Goal: Task Accomplishment & Management: Complete application form

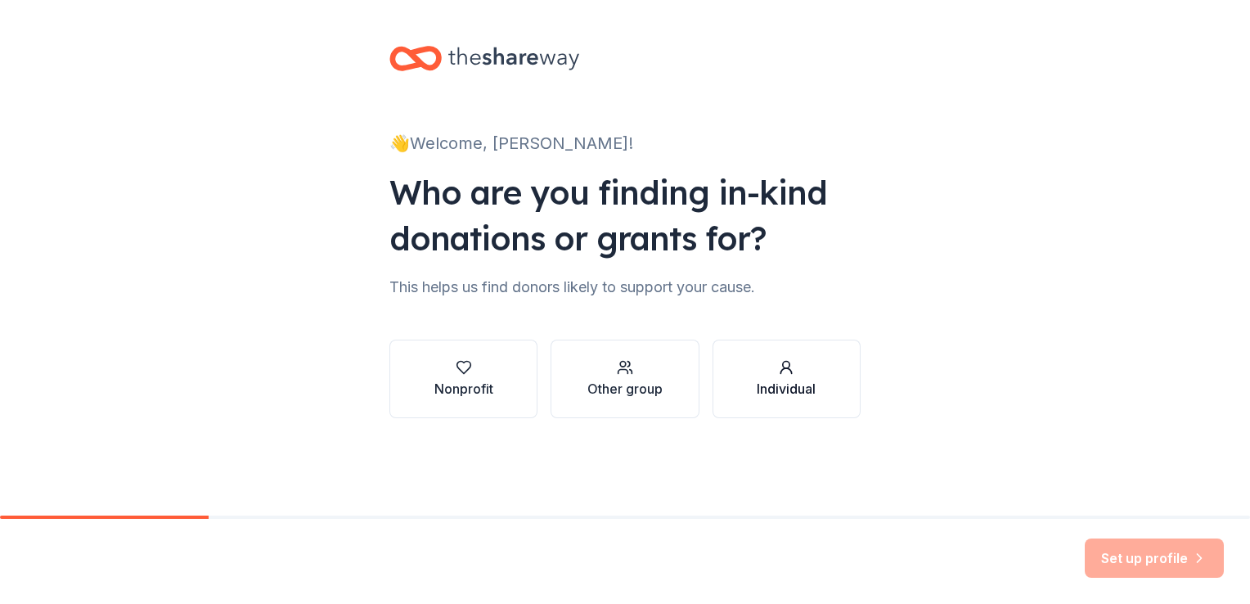
click at [772, 366] on div "button" at bounding box center [786, 367] width 59 height 16
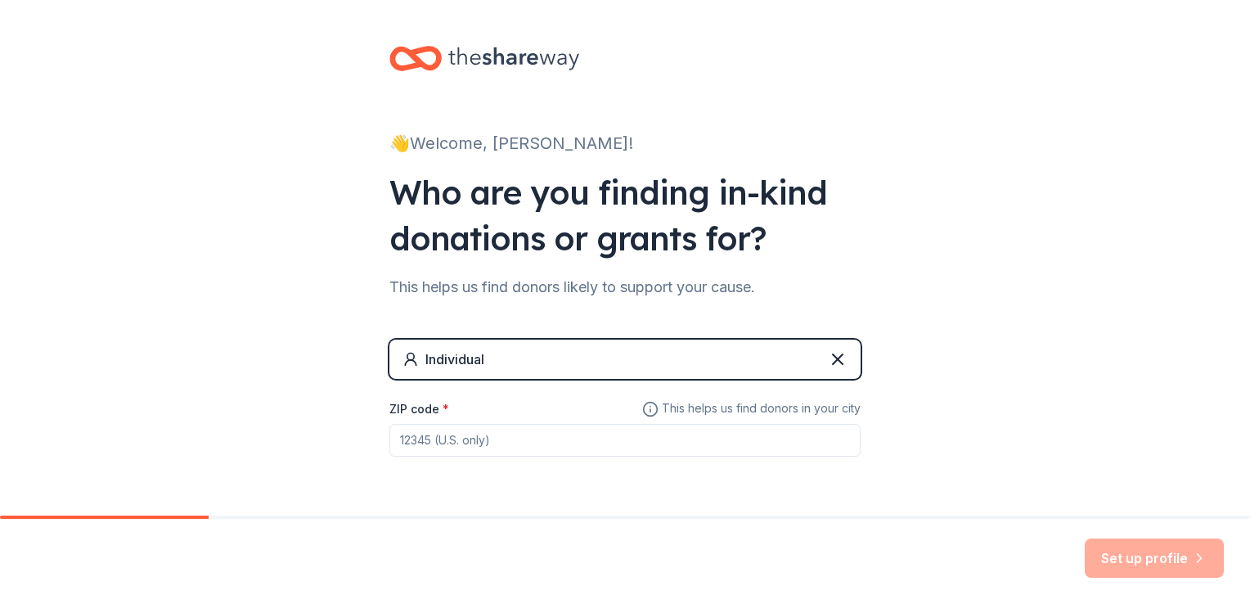
click at [404, 436] on input "ZIP code *" at bounding box center [624, 440] width 471 height 33
type input "92111"
click at [1153, 552] on button "Set up profile" at bounding box center [1154, 557] width 139 height 39
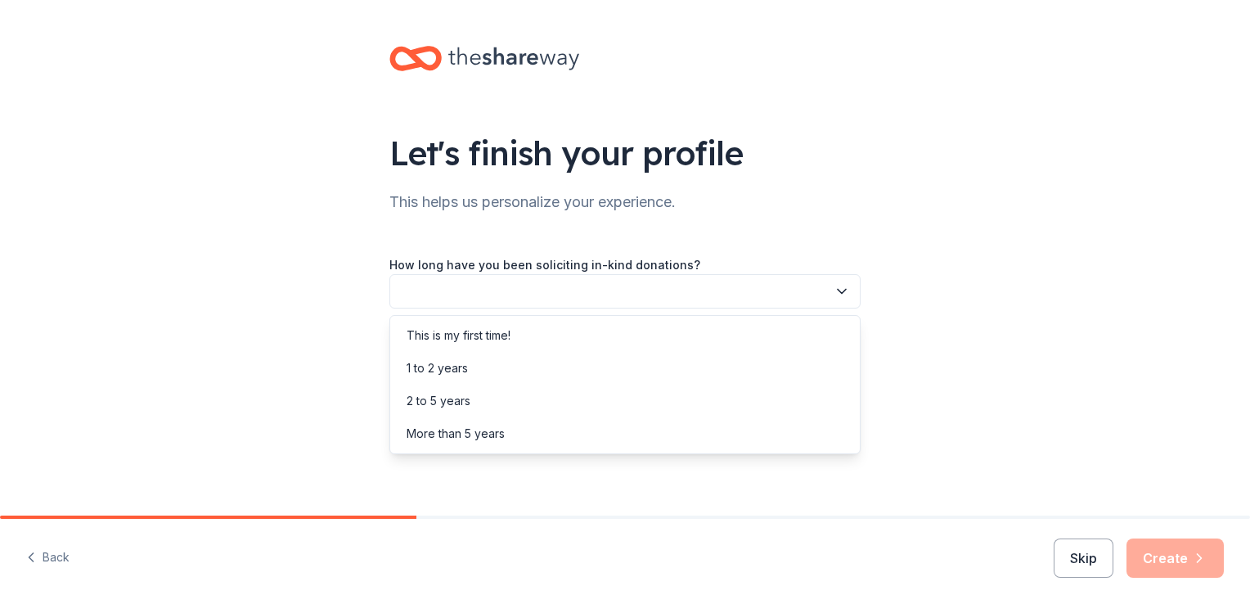
click at [842, 290] on icon "button" at bounding box center [842, 291] width 16 height 16
click at [455, 364] on div "1 to 2 years" at bounding box center [437, 368] width 61 height 20
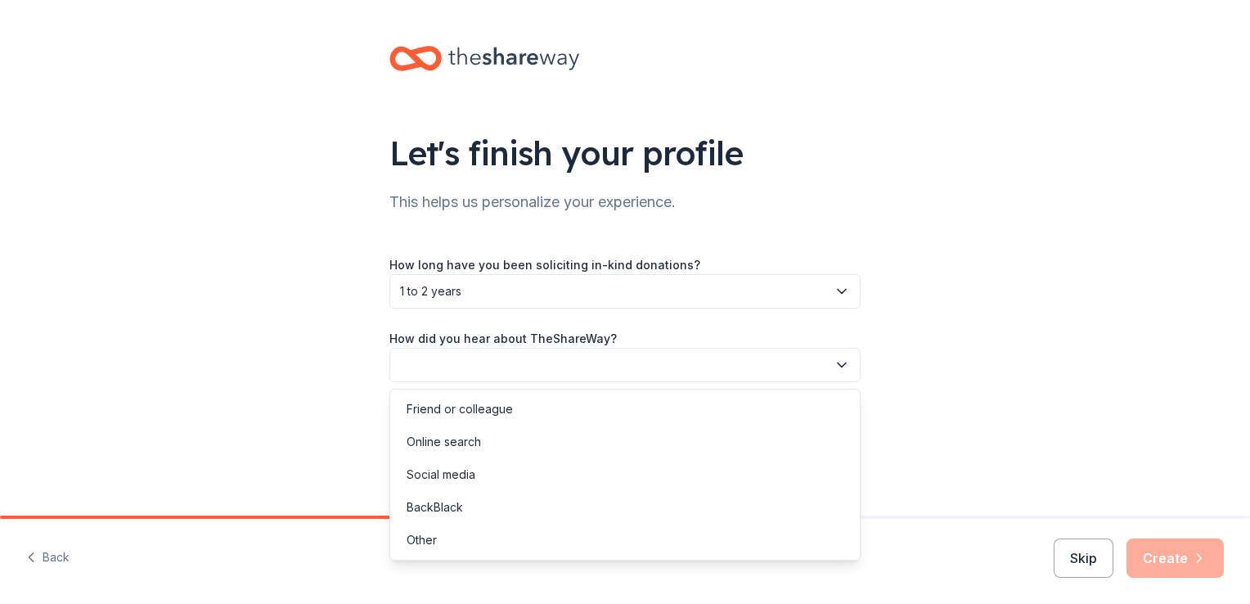
click at [455, 364] on button "button" at bounding box center [624, 365] width 471 height 34
click at [436, 439] on div "Online search" at bounding box center [444, 442] width 74 height 20
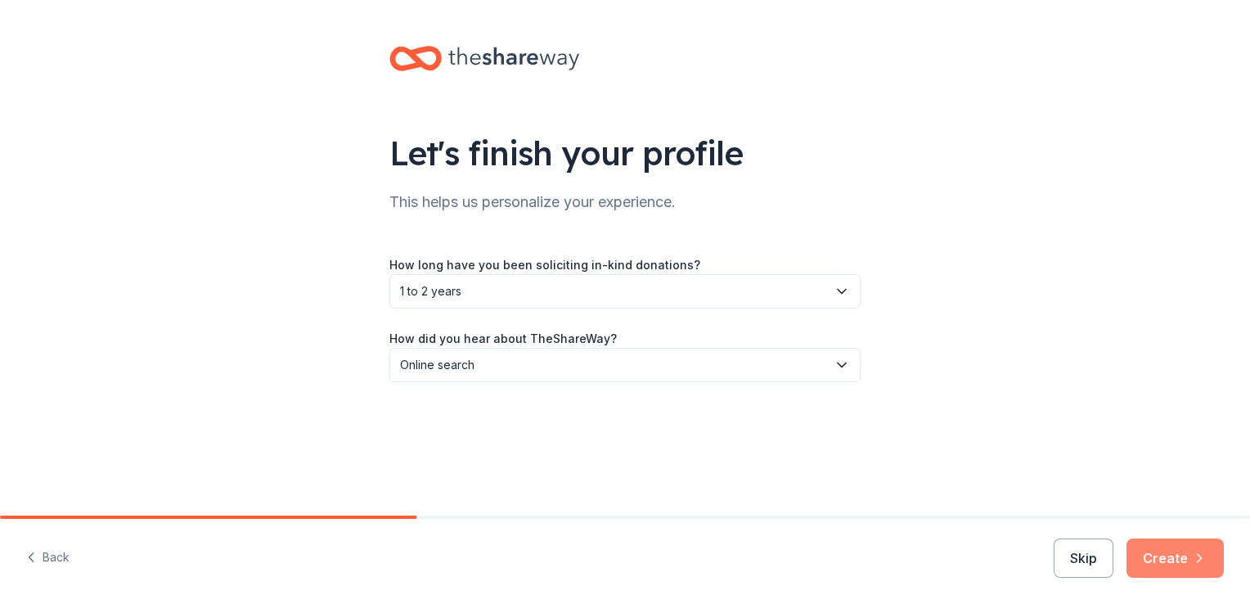
click at [1158, 568] on button "Create" at bounding box center [1175, 557] width 97 height 39
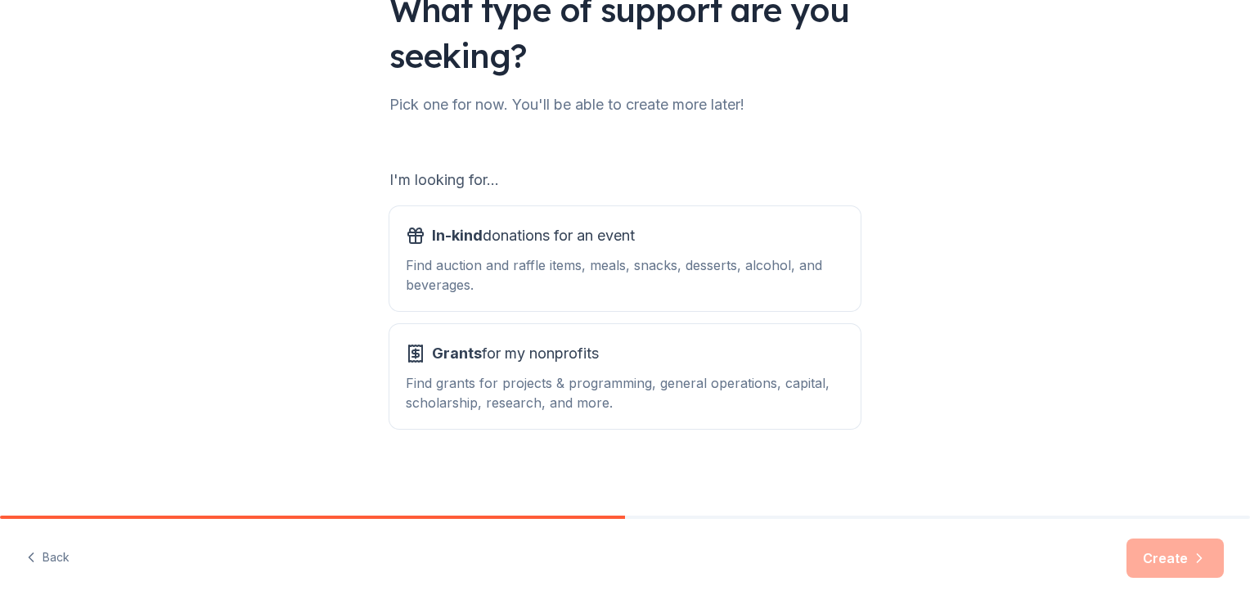
scroll to position [144, 0]
